Goal: Navigation & Orientation: Find specific page/section

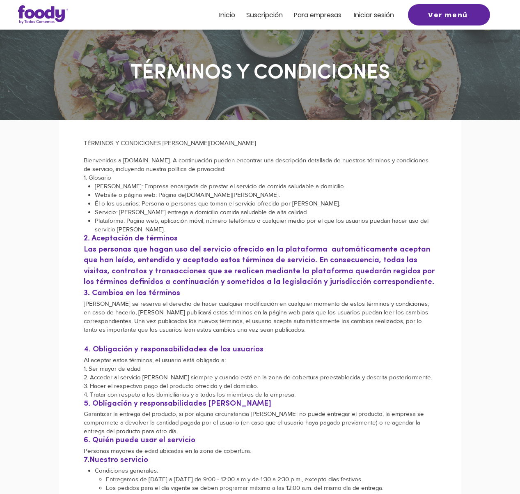
click at [383, 15] on span "Iniciar sesión" at bounding box center [374, 14] width 40 height 9
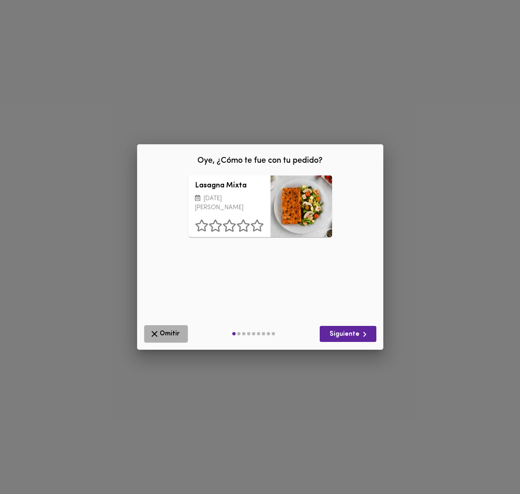
click at [164, 333] on span "Omitir" at bounding box center [166, 334] width 33 height 10
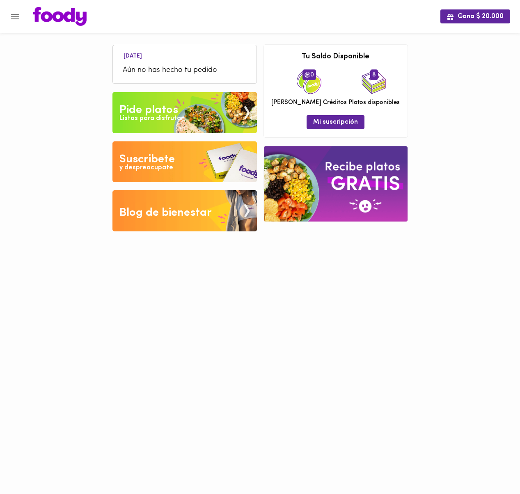
click at [19, 18] on icon "Menu" at bounding box center [15, 17] width 10 height 10
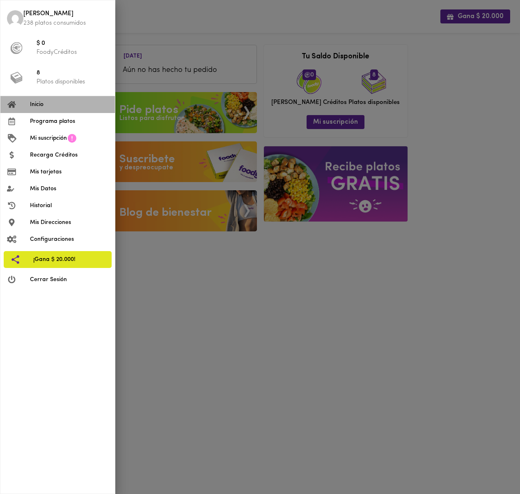
click at [51, 102] on span "Inicio" at bounding box center [69, 104] width 78 height 9
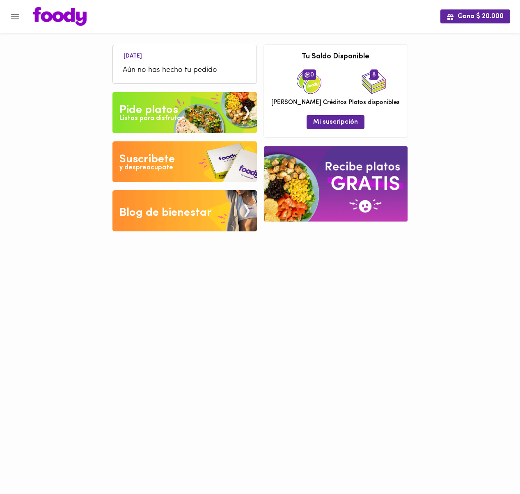
click at [182, 65] on span "Aún no has hecho tu pedido" at bounding box center [185, 70] width 124 height 11
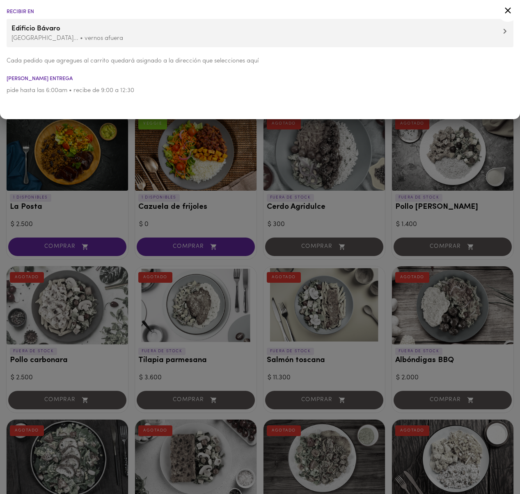
click at [507, 11] on icon at bounding box center [508, 10] width 10 height 10
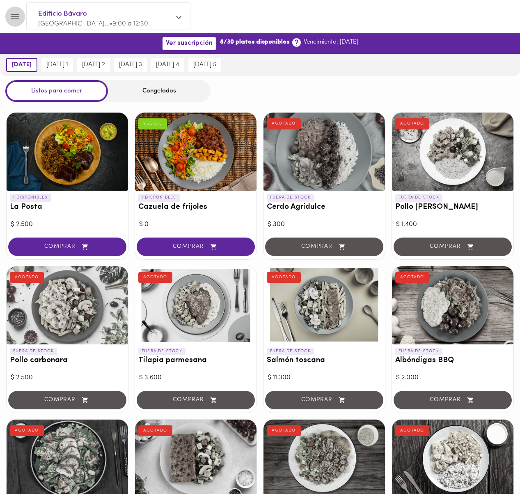
click at [16, 21] on icon "Menu" at bounding box center [15, 17] width 10 height 10
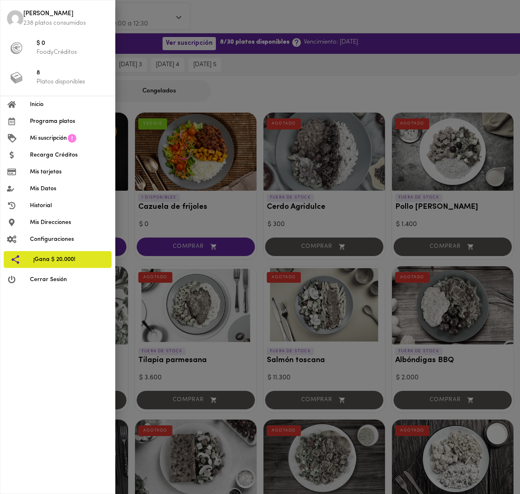
click at [275, 25] on div at bounding box center [260, 247] width 520 height 494
